Goal: Transaction & Acquisition: Purchase product/service

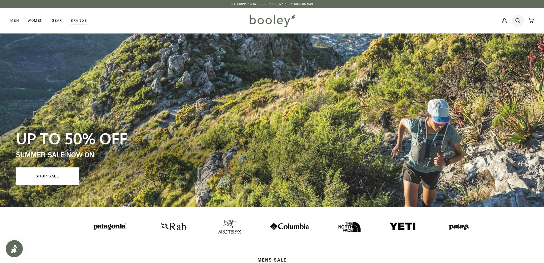
click at [518, 21] on icon at bounding box center [518, 20] width 5 height 9
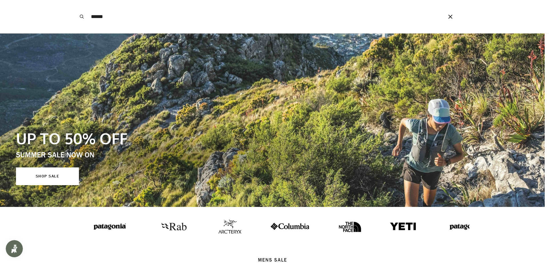
type input "******"
click at [75, 0] on button "Search" at bounding box center [81, 16] width 13 height 33
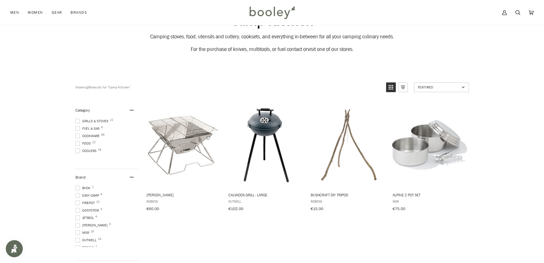
scroll to position [76, 0]
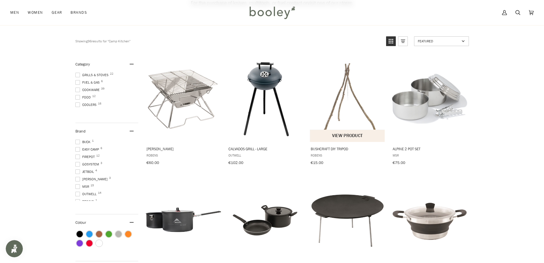
click at [339, 92] on img "Bushcraft DIY Tripod" at bounding box center [348, 99] width 76 height 76
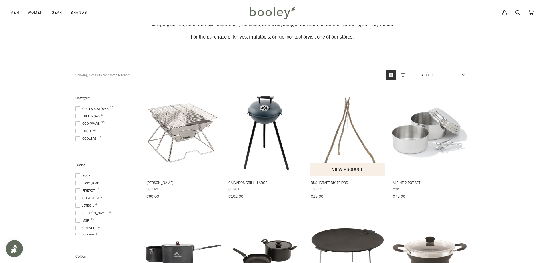
scroll to position [0, 0]
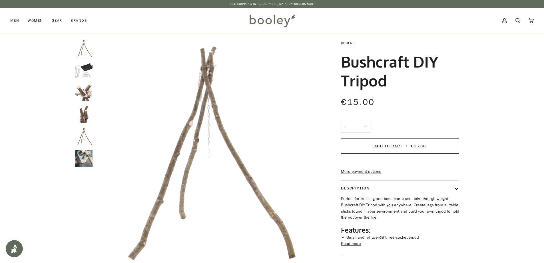
click at [79, 95] on img "Robens Bushcraft DIY Tripod - Booley Galway" at bounding box center [83, 92] width 17 height 17
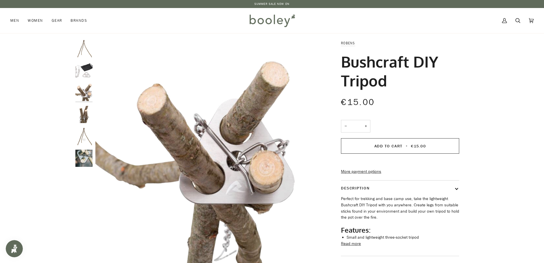
click at [83, 105] on div at bounding box center [85, 105] width 20 height 131
click at [80, 141] on img "Robens Bushcraft DIY Tripod - Booley Galway" at bounding box center [83, 136] width 17 height 17
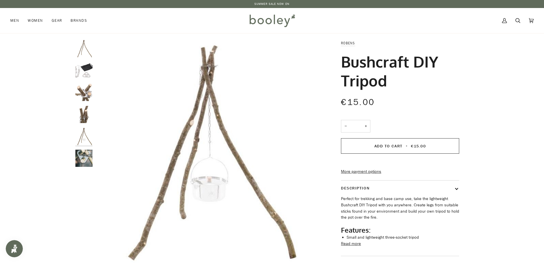
click at [85, 159] on img "Robens Bushcraft DIY Tripod - Booley Galway" at bounding box center [83, 157] width 17 height 17
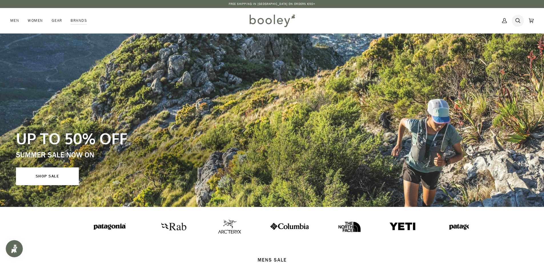
click at [514, 19] on link "Search" at bounding box center [517, 20] width 13 height 25
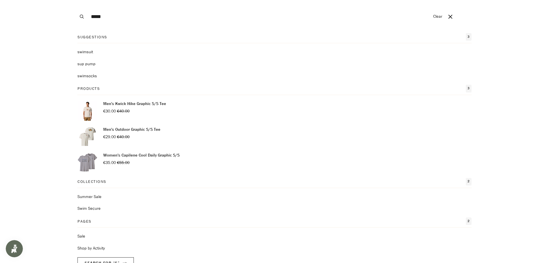
type input "*****"
click at [75, 0] on button "Search" at bounding box center [81, 16] width 13 height 33
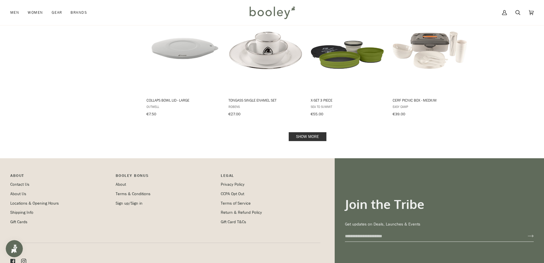
scroll to position [609, 0]
